Goal: Navigation & Orientation: Find specific page/section

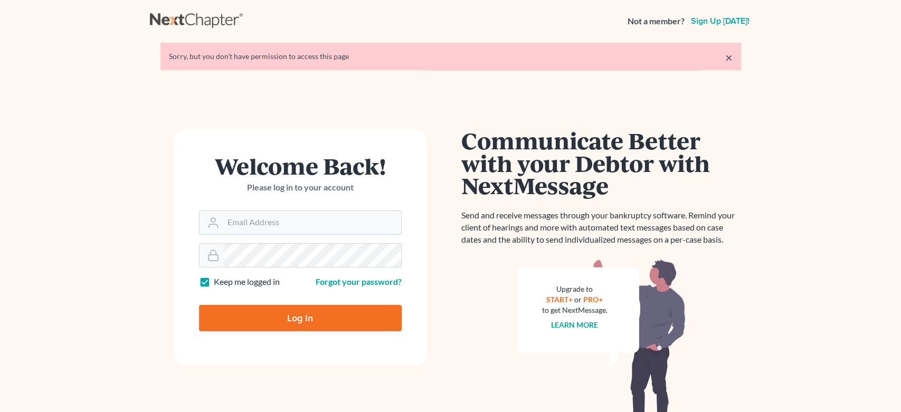
type input "[EMAIL_ADDRESS][DOMAIN_NAME]"
click at [299, 325] on input "Log In" at bounding box center [300, 318] width 203 height 26
type input "Thinking..."
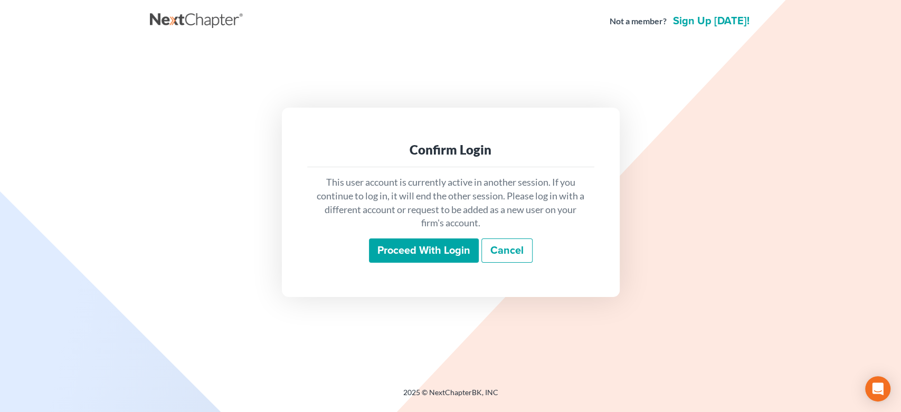
click at [412, 255] on input "Proceed with login" at bounding box center [424, 251] width 110 height 24
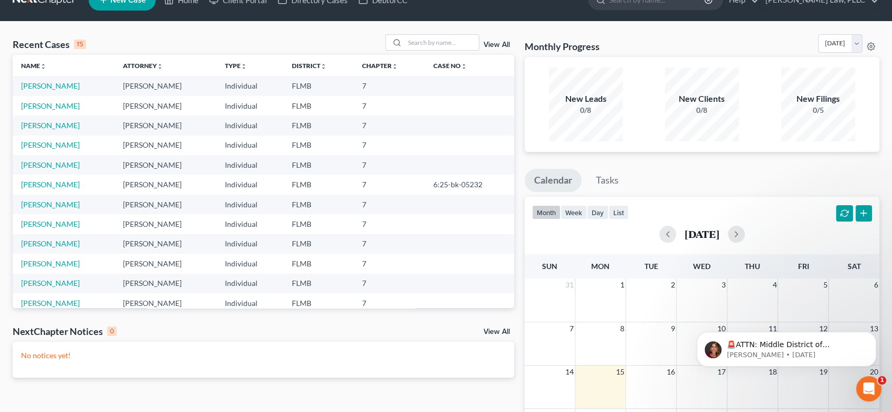
scroll to position [59, 0]
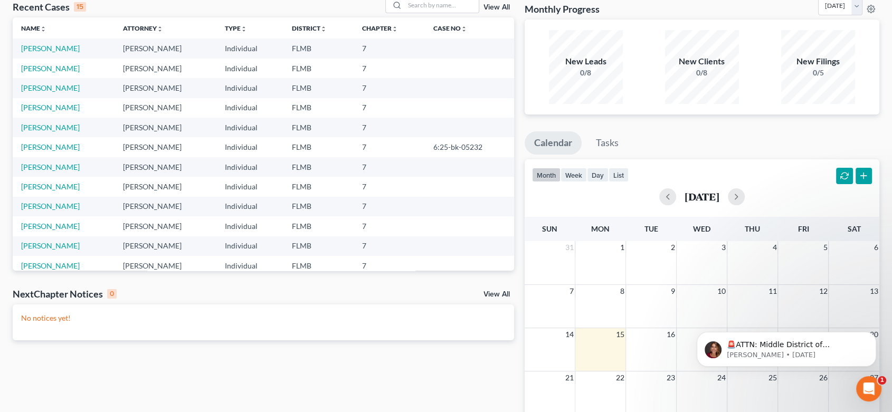
click at [502, 294] on link "View All" at bounding box center [496, 294] width 26 height 7
